Goal: Task Accomplishment & Management: Manage account settings

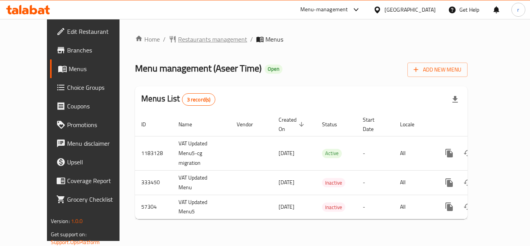
click at [178, 37] on span "Restaurants management" at bounding box center [212, 39] width 69 height 9
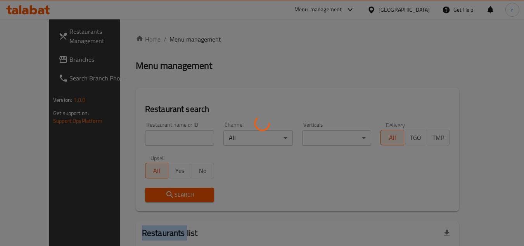
click at [171, 37] on div at bounding box center [262, 123] width 524 height 246
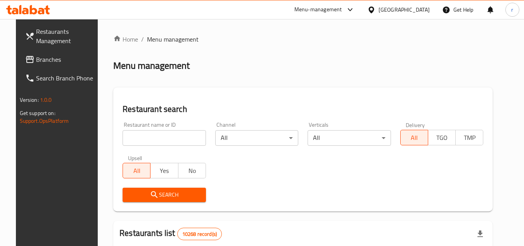
drag, startPoint x: 185, startPoint y: 138, endPoint x: 197, endPoint y: 135, distance: 12.3
click at [185, 138] on input "search" at bounding box center [164, 138] width 83 height 16
paste input "27994"
type input "27994"
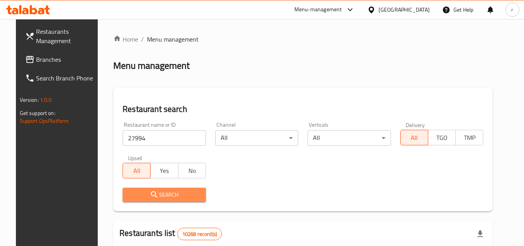
click at [152, 201] on button "Search" at bounding box center [164, 194] width 83 height 14
click at [152, 201] on div at bounding box center [262, 123] width 524 height 246
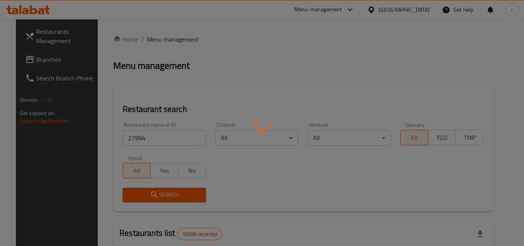
click at [154, 194] on div at bounding box center [262, 123] width 524 height 246
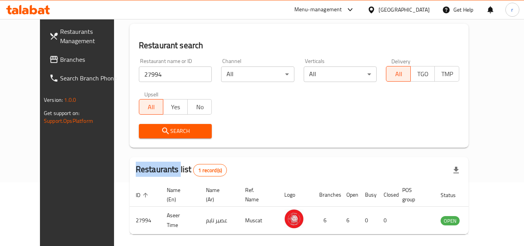
scroll to position [55, 0]
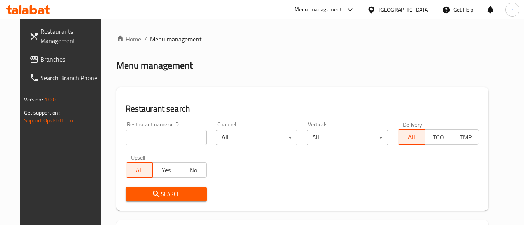
click at [379, 12] on div at bounding box center [372, 9] width 11 height 9
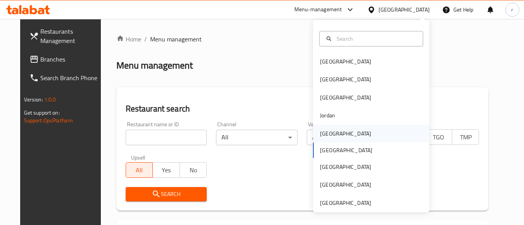
click at [323, 133] on div "Kuwait" at bounding box center [345, 134] width 51 height 9
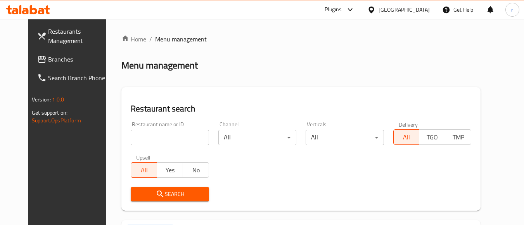
click at [48, 61] on span "Branches" at bounding box center [78, 59] width 61 height 9
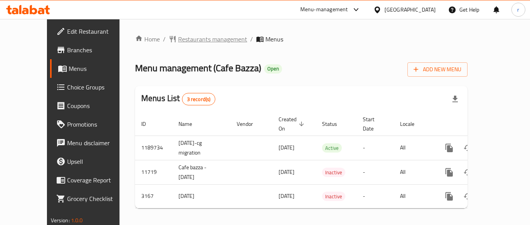
click at [178, 41] on span "Restaurants management" at bounding box center [212, 39] width 69 height 9
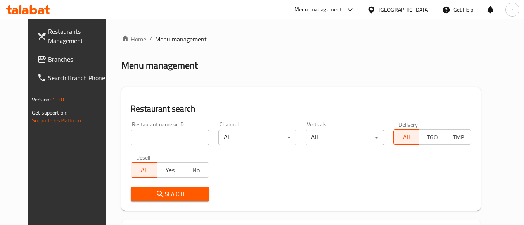
click at [172, 139] on input "search" at bounding box center [170, 138] width 78 height 16
paste input "2099"
type input "2099"
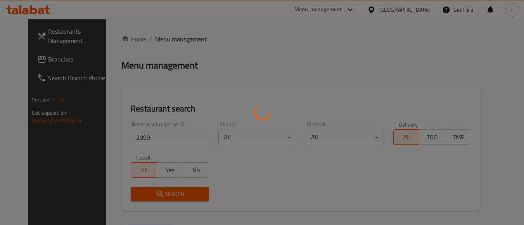
click at [168, 189] on div at bounding box center [262, 112] width 524 height 225
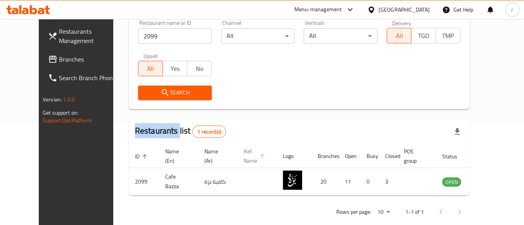
scroll to position [114, 0]
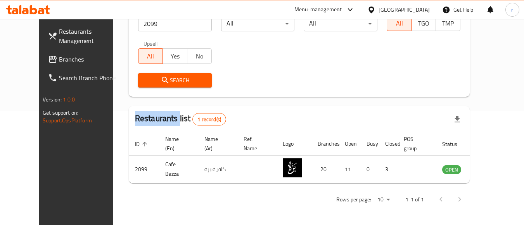
click at [432, 8] on div "[GEOGRAPHIC_DATA]" at bounding box center [398, 9] width 75 height 19
click at [419, 8] on div "[GEOGRAPHIC_DATA]" at bounding box center [404, 9] width 51 height 9
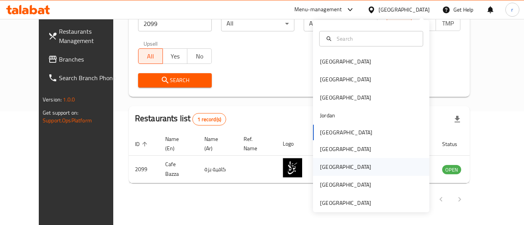
click at [327, 164] on div "[GEOGRAPHIC_DATA]" at bounding box center [345, 167] width 51 height 9
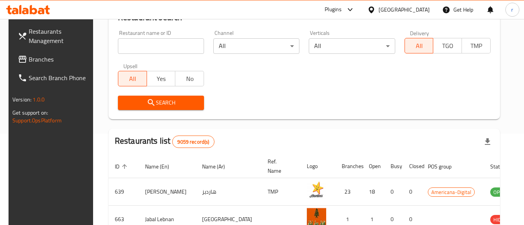
scroll to position [114, 0]
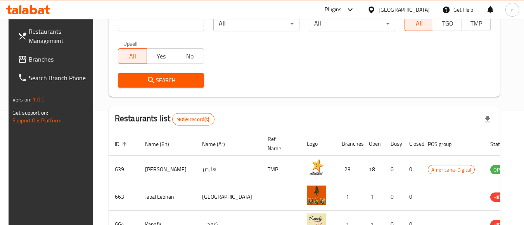
click at [34, 61] on span "Branches" at bounding box center [59, 59] width 61 height 9
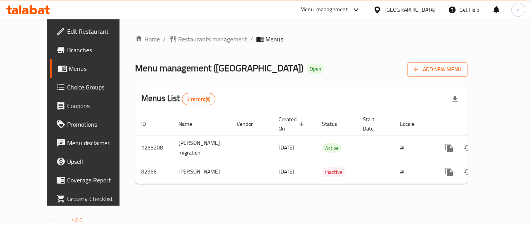
click at [178, 39] on span "Restaurants management" at bounding box center [212, 39] width 69 height 9
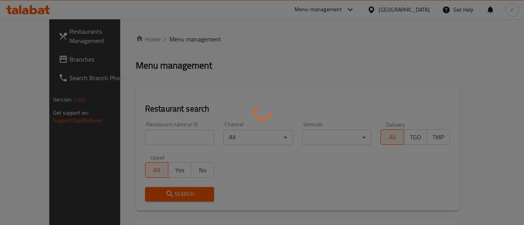
click at [178, 129] on div at bounding box center [262, 112] width 524 height 225
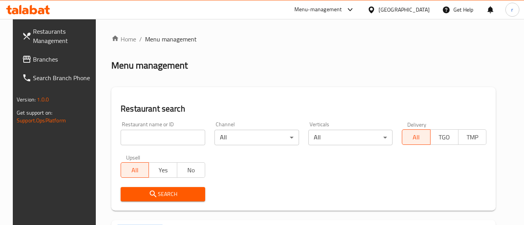
click at [178, 129] on div "Restaurant name or ID Restaurant name or ID" at bounding box center [163, 134] width 85 height 24
drag, startPoint x: 178, startPoint y: 138, endPoint x: 184, endPoint y: 136, distance: 6.0
click at [178, 138] on input "search" at bounding box center [163, 138] width 85 height 16
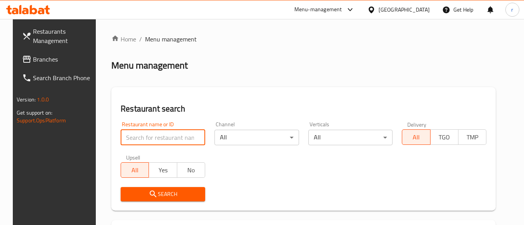
click at [146, 141] on input "search" at bounding box center [163, 138] width 85 height 16
click at [159, 144] on input "search" at bounding box center [163, 138] width 85 height 16
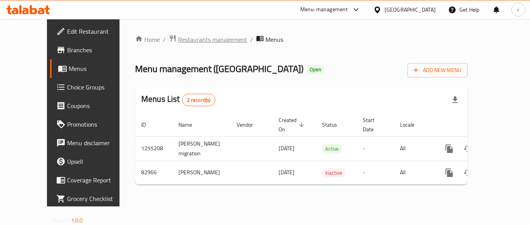
click at [178, 40] on span "Restaurants management" at bounding box center [212, 39] width 69 height 9
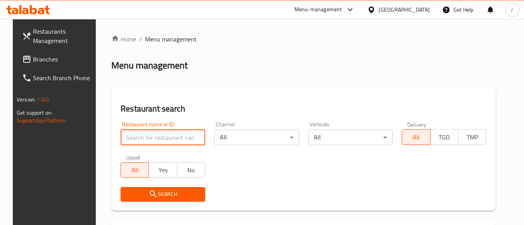
click at [155, 142] on input "search" at bounding box center [163, 138] width 85 height 16
paste input "600593"
type input "600593"
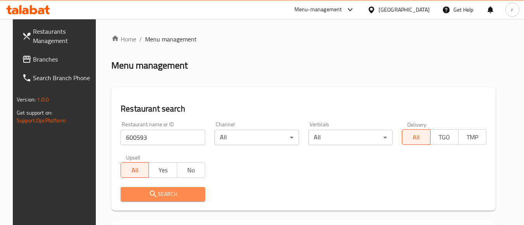
click at [150, 196] on icon "submit" at bounding box center [153, 194] width 9 height 9
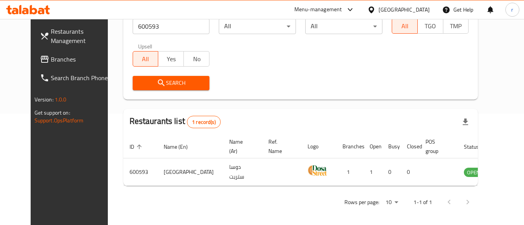
scroll to position [114, 0]
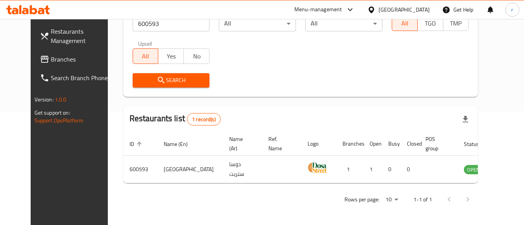
click at [429, 7] on div "[GEOGRAPHIC_DATA]" at bounding box center [404, 9] width 51 height 9
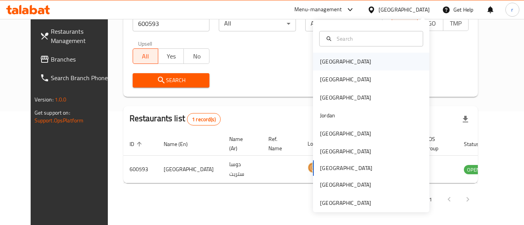
click at [325, 66] on div "[GEOGRAPHIC_DATA]" at bounding box center [345, 61] width 51 height 9
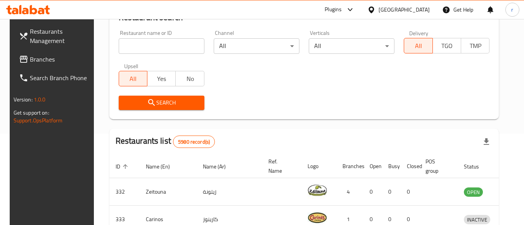
scroll to position [114, 0]
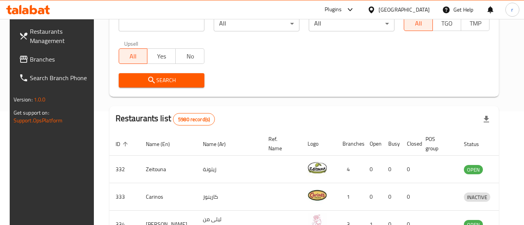
click at [37, 56] on span "Branches" at bounding box center [60, 59] width 61 height 9
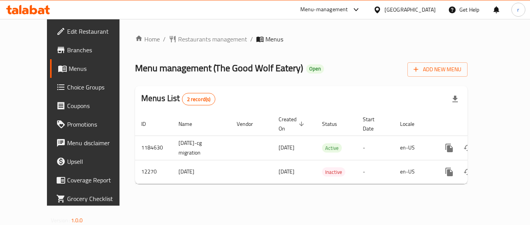
click at [178, 42] on div at bounding box center [265, 112] width 530 height 225
click at [178, 42] on span "Restaurants management" at bounding box center [212, 39] width 69 height 9
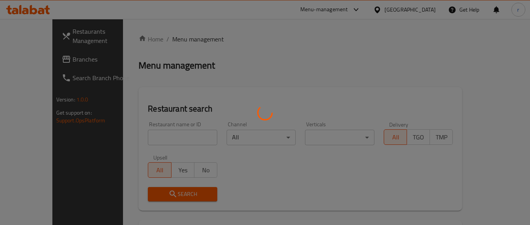
click at [178, 42] on div at bounding box center [265, 112] width 530 height 225
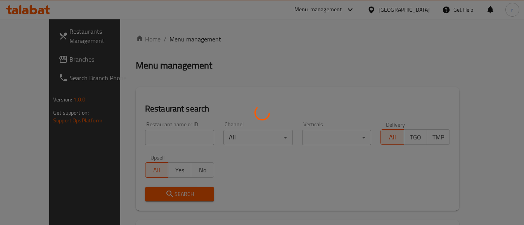
click at [159, 131] on div at bounding box center [262, 112] width 524 height 225
click at [158, 132] on div at bounding box center [262, 112] width 524 height 225
click at [158, 134] on div "Home / Menu management Menu management Restaurant search Restaurant name or ID …" at bounding box center [298, 173] width 324 height 276
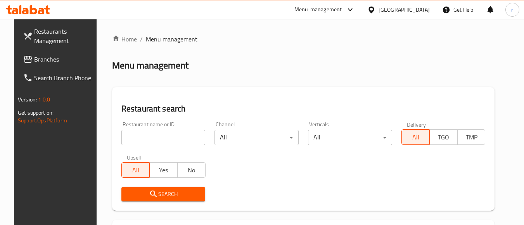
click at [158, 135] on input "search" at bounding box center [163, 138] width 84 height 16
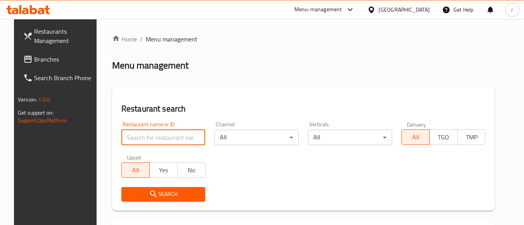
paste input "7569"
type input "7569"
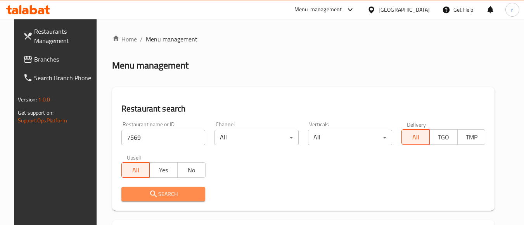
click at [152, 196] on span "Search" at bounding box center [164, 195] width 72 height 10
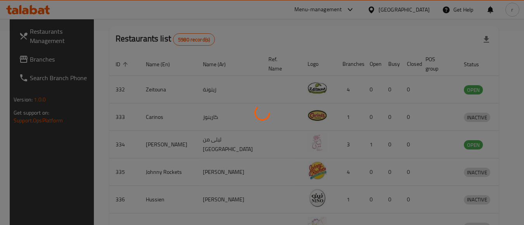
scroll to position [114, 0]
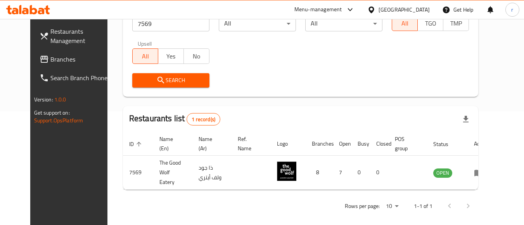
click at [424, 7] on div "[GEOGRAPHIC_DATA]" at bounding box center [404, 9] width 51 height 9
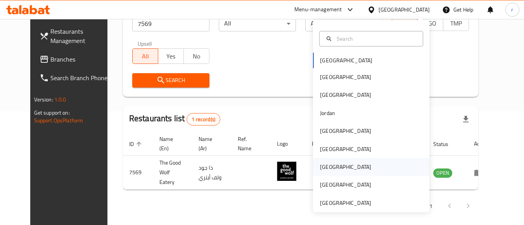
click at [327, 168] on div "[GEOGRAPHIC_DATA]" at bounding box center [345, 167] width 51 height 9
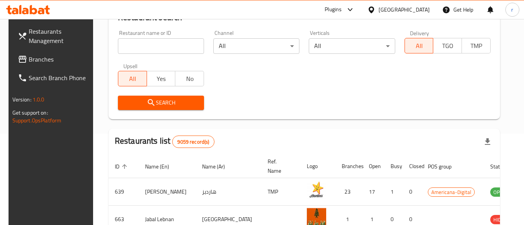
scroll to position [114, 0]
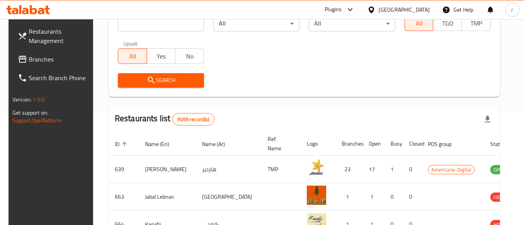
click at [29, 58] on span "Branches" at bounding box center [59, 59] width 61 height 9
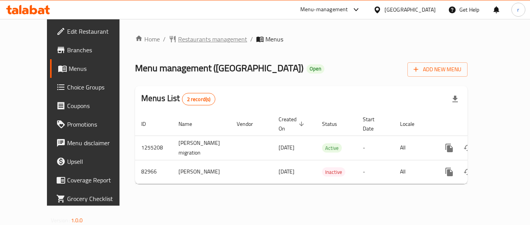
click at [178, 40] on span "Restaurants management" at bounding box center [212, 39] width 69 height 9
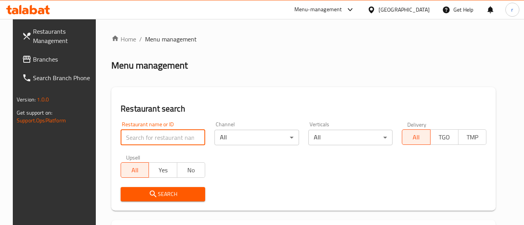
click at [163, 139] on input "search" at bounding box center [163, 138] width 85 height 16
paste input "600593"
type input "600593"
drag, startPoint x: 294, startPoint y: 101, endPoint x: 271, endPoint y: 133, distance: 39.4
click at [294, 101] on div "Restaurant search Restaurant name or ID 600593 Restaurant name or ID Channel Al…" at bounding box center [303, 149] width 384 height 124
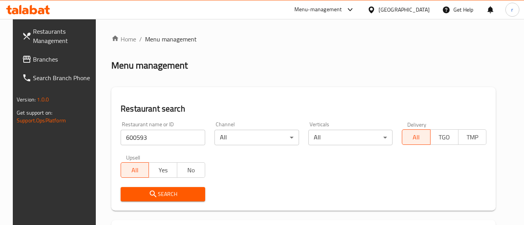
click at [172, 201] on div "Search" at bounding box center [163, 195] width 94 height 24
click at [173, 197] on span "Search" at bounding box center [163, 195] width 72 height 10
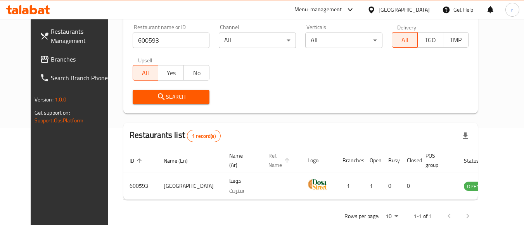
scroll to position [114, 0]
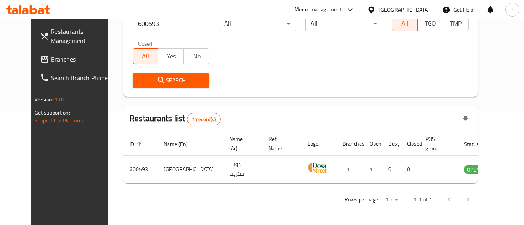
click at [420, 12] on div "[GEOGRAPHIC_DATA]" at bounding box center [404, 9] width 51 height 9
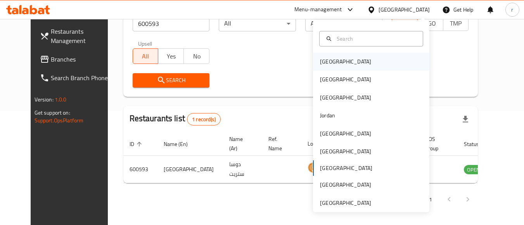
click at [357, 66] on div "[GEOGRAPHIC_DATA]" at bounding box center [371, 62] width 116 height 18
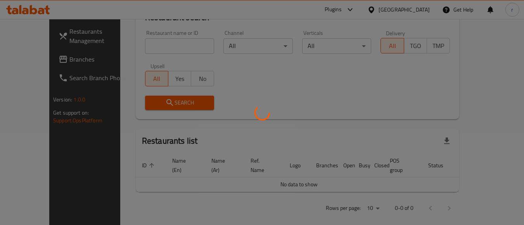
scroll to position [114, 0]
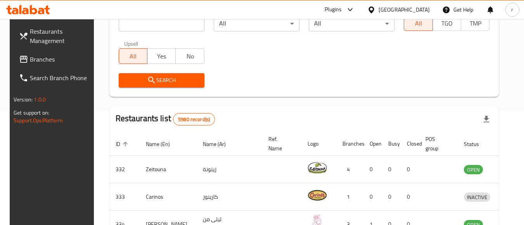
click at [39, 56] on span "Branches" at bounding box center [60, 59] width 61 height 9
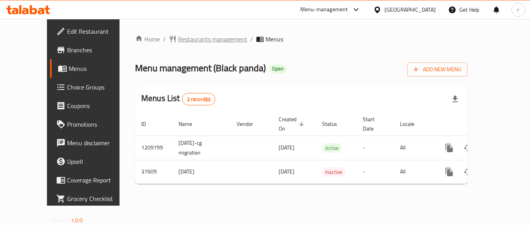
click at [178, 38] on span "Restaurants management" at bounding box center [212, 39] width 69 height 9
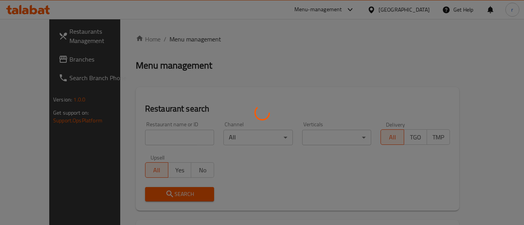
click at [163, 132] on div at bounding box center [262, 112] width 524 height 225
click at [163, 133] on div at bounding box center [262, 112] width 524 height 225
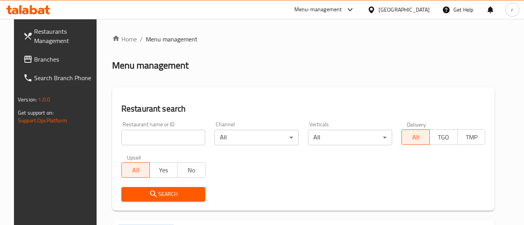
drag, startPoint x: 163, startPoint y: 138, endPoint x: 168, endPoint y: 139, distance: 5.9
click at [163, 138] on input "search" at bounding box center [163, 138] width 84 height 16
paste input "19563"
type input "19563"
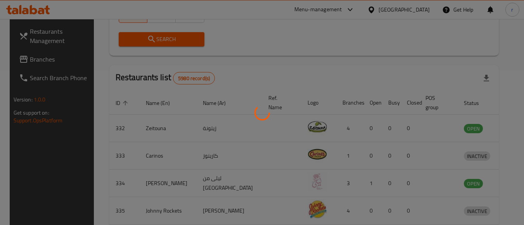
scroll to position [114, 0]
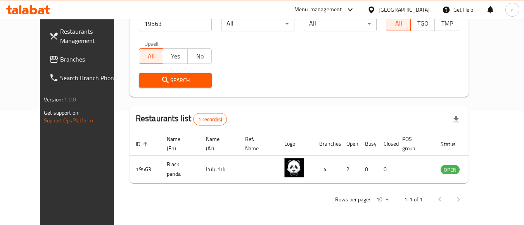
click at [423, 8] on div "Bahrain" at bounding box center [404, 9] width 51 height 9
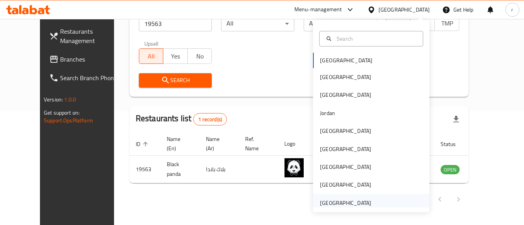
click at [332, 205] on div "[GEOGRAPHIC_DATA]" at bounding box center [345, 203] width 51 height 9
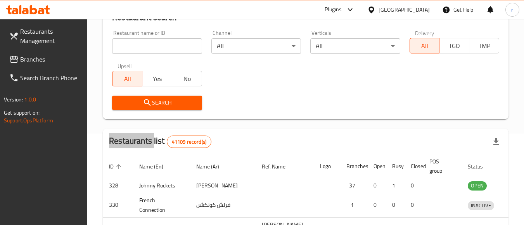
scroll to position [114, 0]
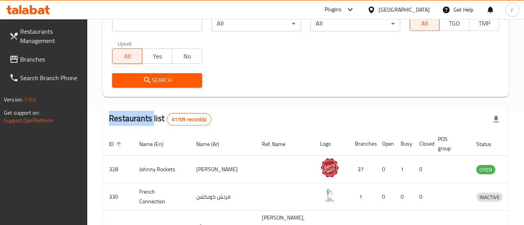
click at [32, 57] on span "Branches" at bounding box center [50, 59] width 61 height 9
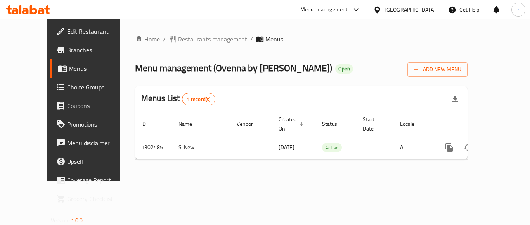
click at [196, 47] on div "Home / Restaurants management / Menus Menu management ( Ovenna by Sindbad baker…" at bounding box center [301, 101] width 332 height 132
click at [190, 44] on span "Restaurants management" at bounding box center [212, 39] width 69 height 9
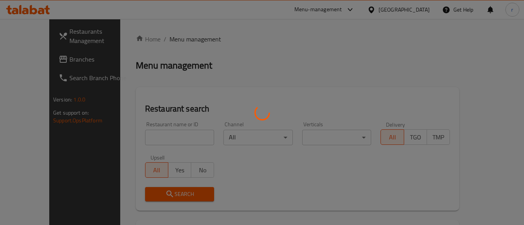
click at [158, 136] on div at bounding box center [262, 112] width 524 height 225
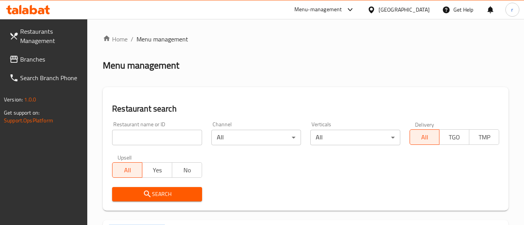
click at [158, 136] on div at bounding box center [262, 112] width 524 height 225
click at [158, 136] on input "search" at bounding box center [157, 138] width 90 height 16
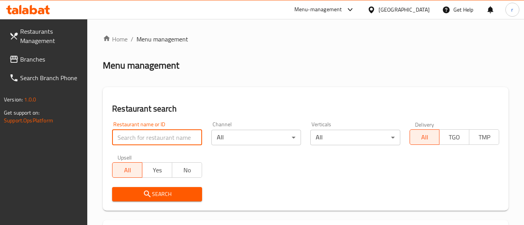
click at [158, 136] on input "search" at bounding box center [157, 138] width 90 height 16
paste input "702440"
type input "702440"
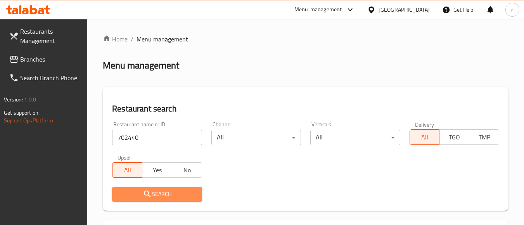
click at [145, 190] on icon "submit" at bounding box center [147, 194] width 9 height 9
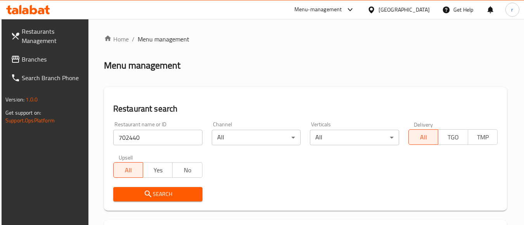
scroll to position [116, 0]
